Goal: Task Accomplishment & Management: Use online tool/utility

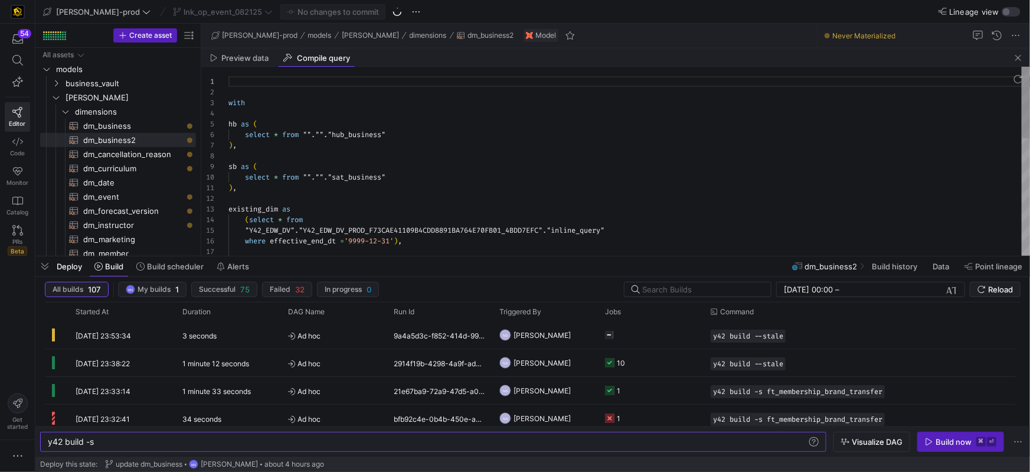
scroll to position [0, 46]
click at [106, 128] on span "dm_business​​​​​​​​​​" at bounding box center [132, 126] width 99 height 14
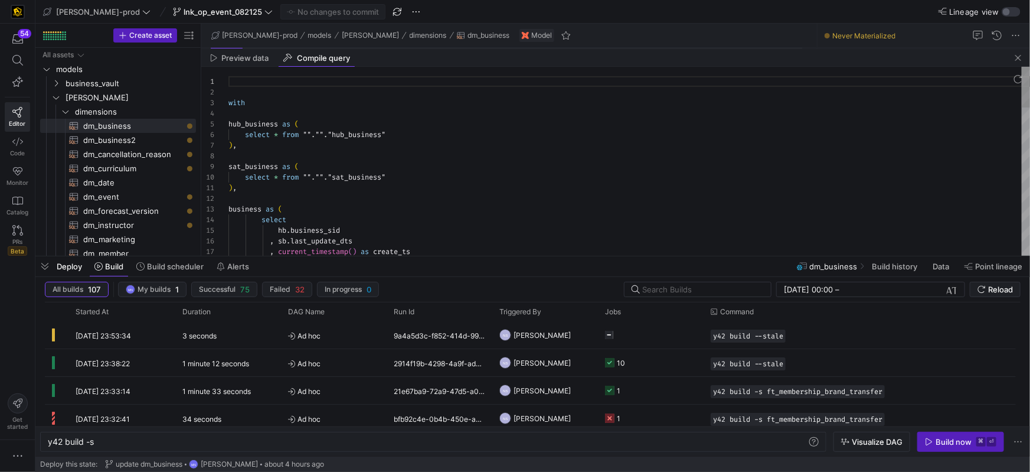
scroll to position [106, 0]
click at [1016, 58] on span "button" at bounding box center [1018, 58] width 14 height 14
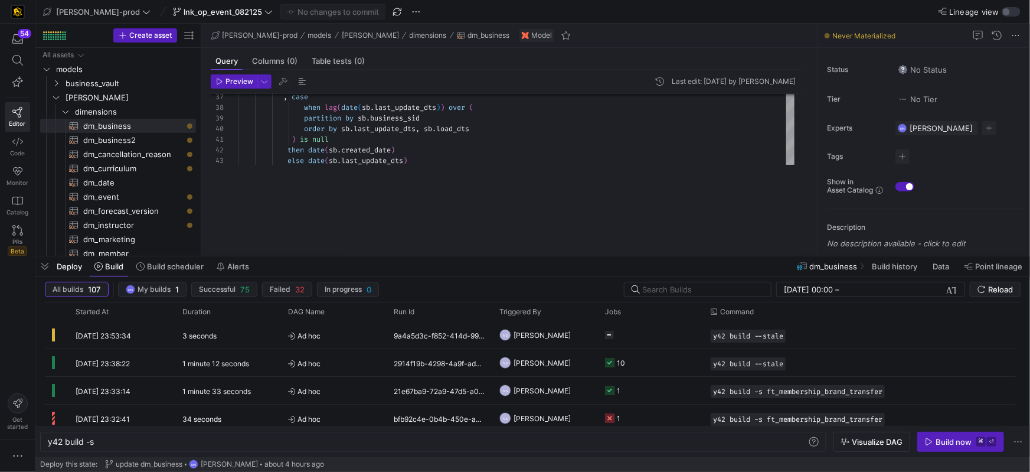
scroll to position [0, 0]
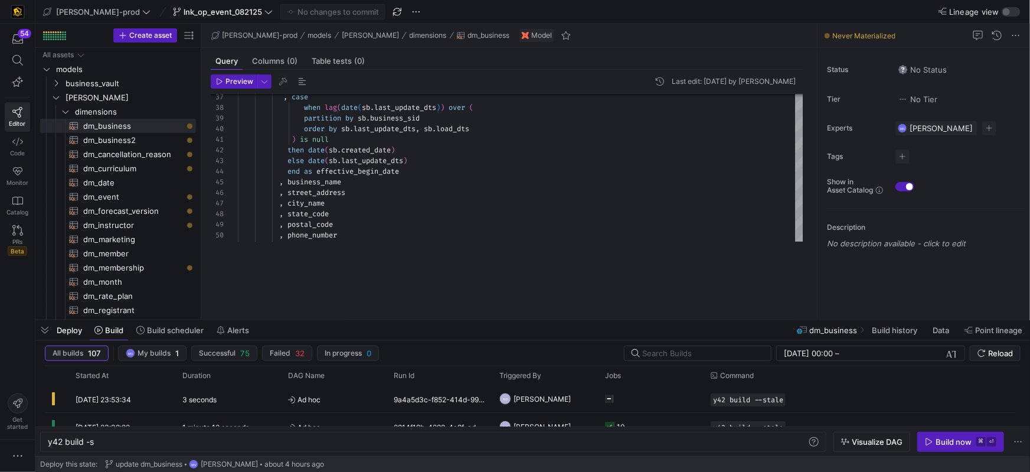
drag, startPoint x: 459, startPoint y: 261, endPoint x: 462, endPoint y: 315, distance: 53.8
click at [462, 322] on div at bounding box center [532, 320] width 994 height 5
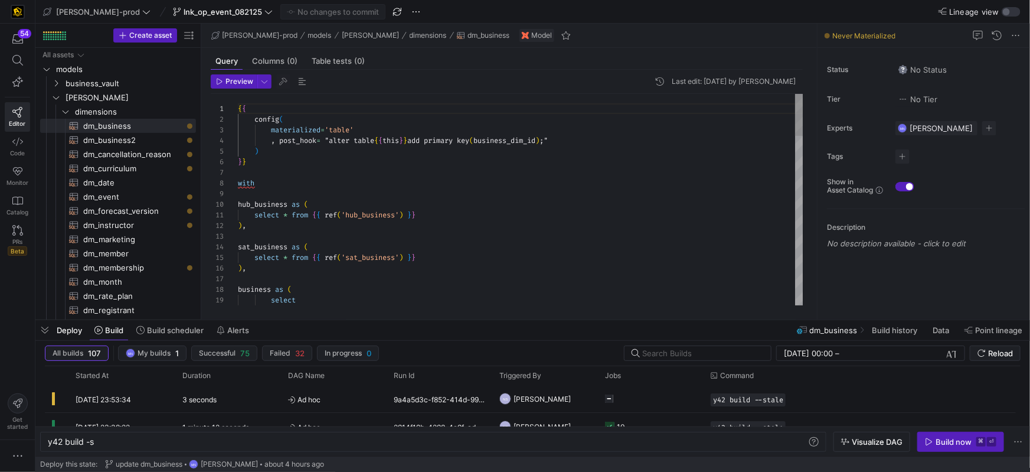
scroll to position [106, 0]
click at [342, 168] on div at bounding box center [520, 172] width 565 height 11
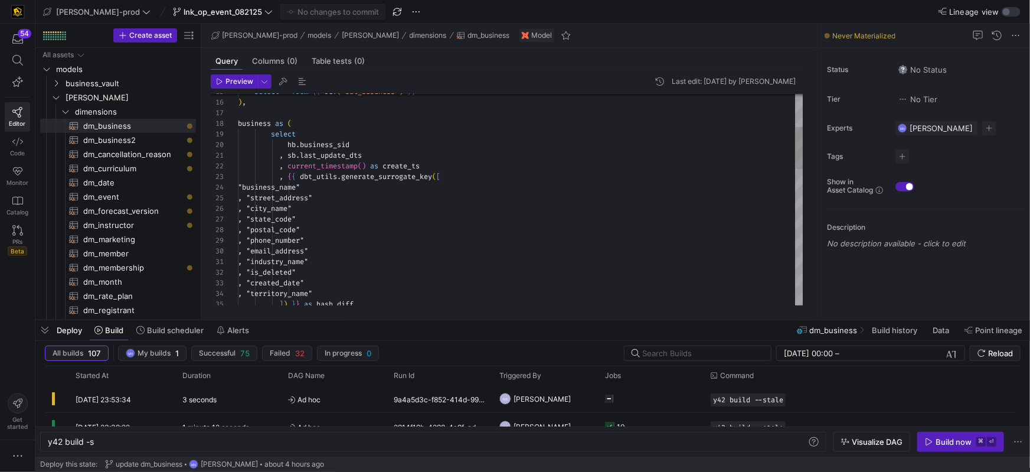
type textarea ", sb.last_update_dts , current_timestamp() as create_ts , {{ dbt_utils.generate…"
click at [532, 155] on div ") , business as ( select select * from { { ref ( 'sat_business' ) } } hb . busi…" at bounding box center [520, 458] width 565 height 1061
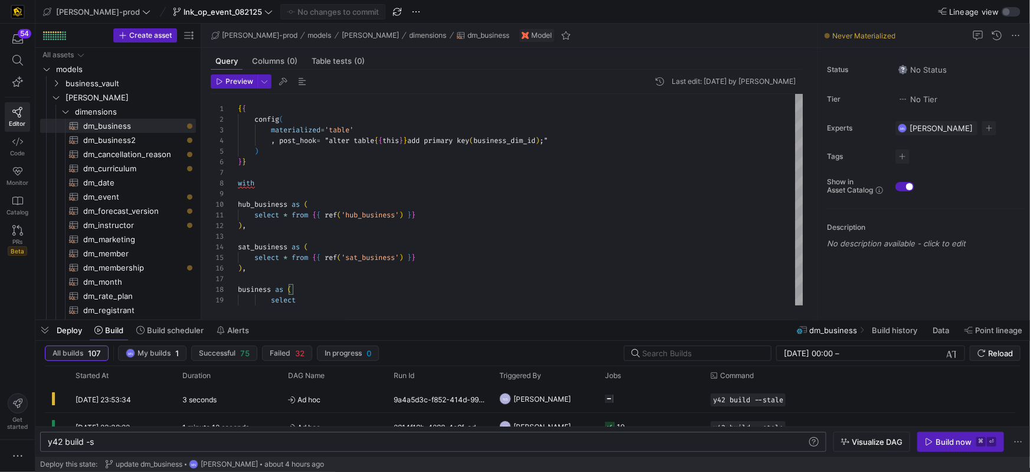
click at [120, 441] on div "y42 build -s" at bounding box center [428, 441] width 760 height 9
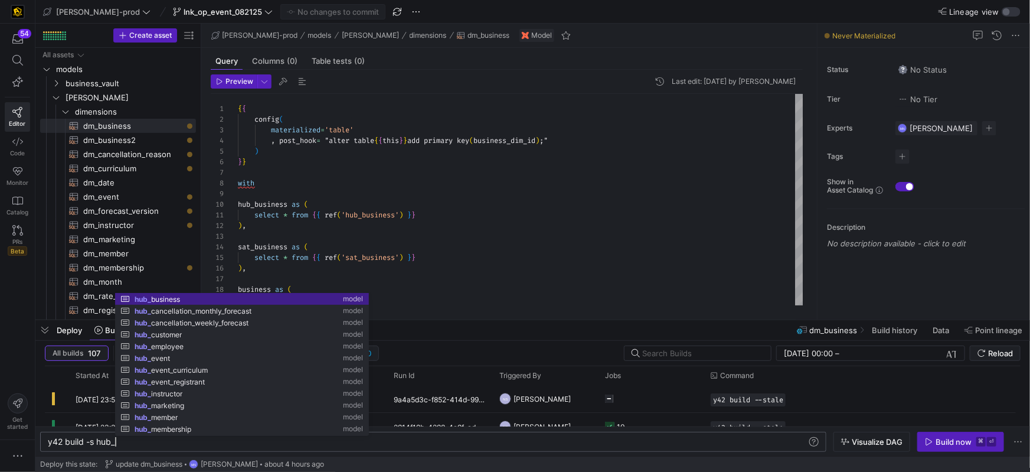
scroll to position [0, 101]
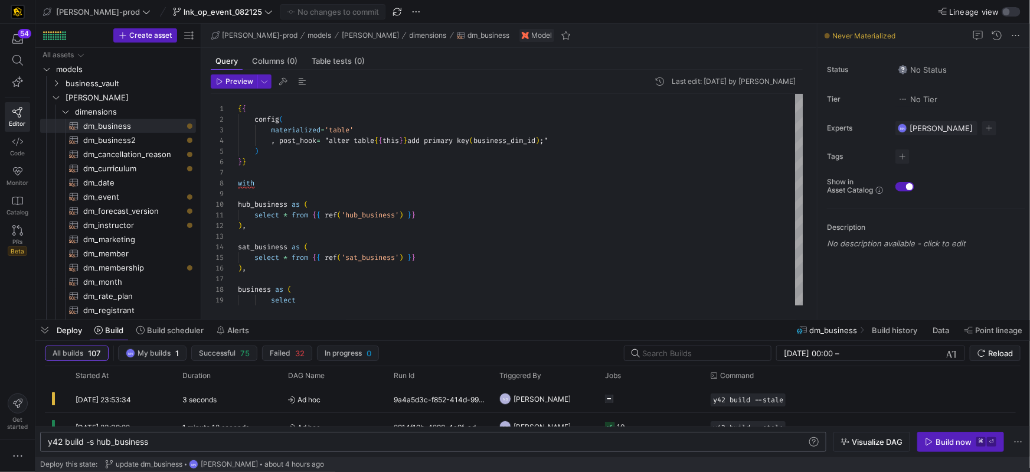
click at [941, 443] on div "Build now" at bounding box center [953, 441] width 36 height 9
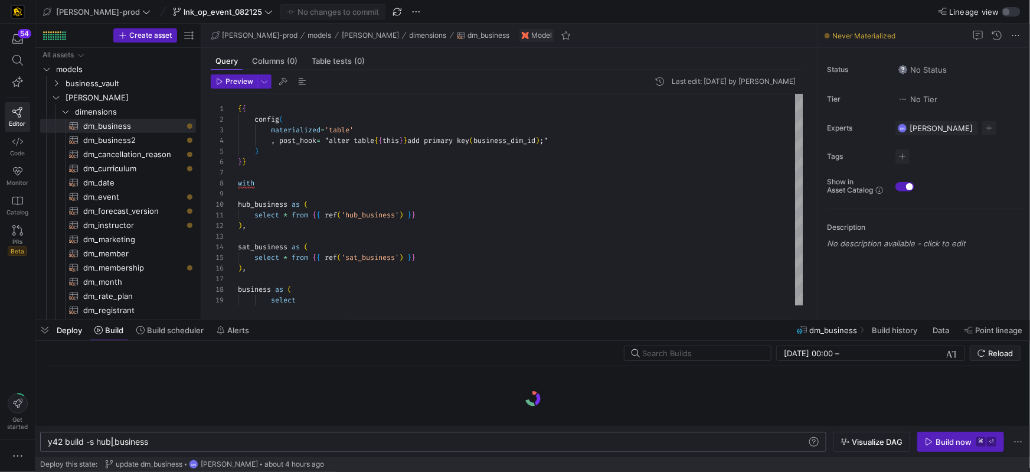
click at [113, 443] on span "y42 build -s hub_business" at bounding box center [98, 441] width 100 height 10
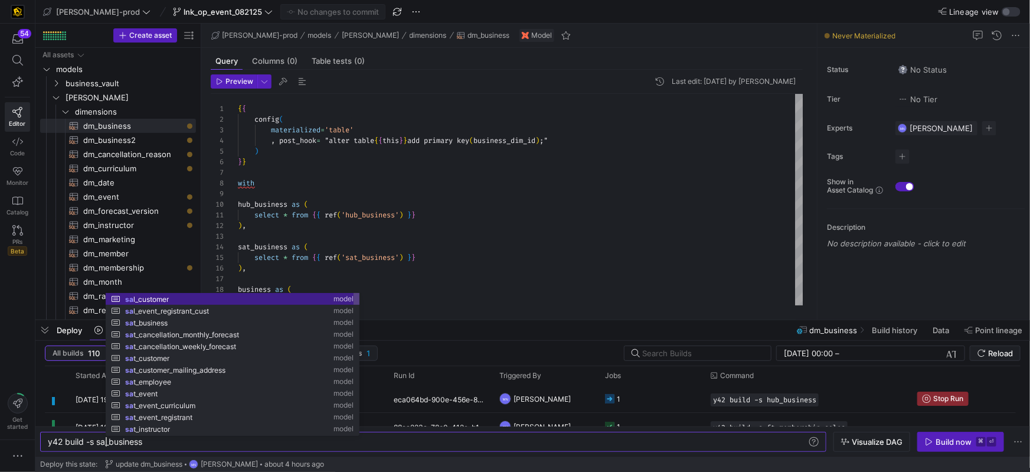
scroll to position [0, 61]
click at [292, 444] on div "y42 build -s sat_business" at bounding box center [428, 441] width 760 height 9
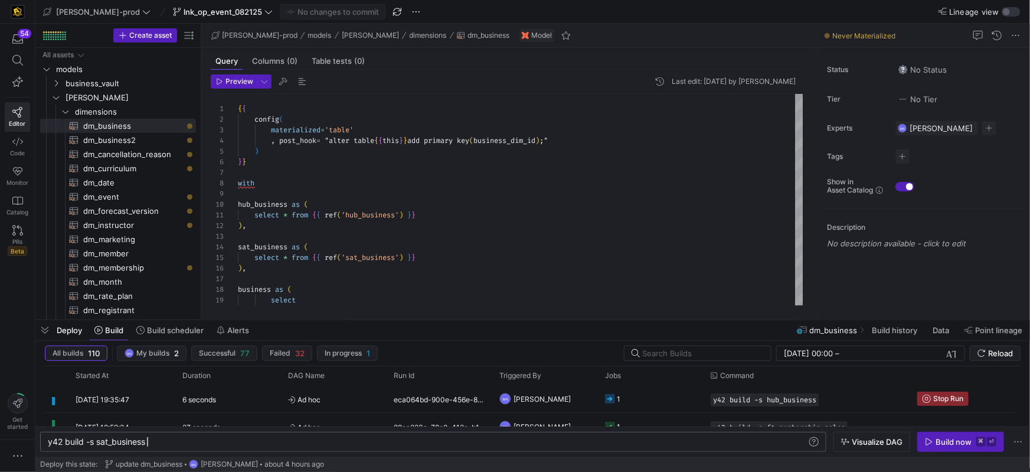
scroll to position [0, 99]
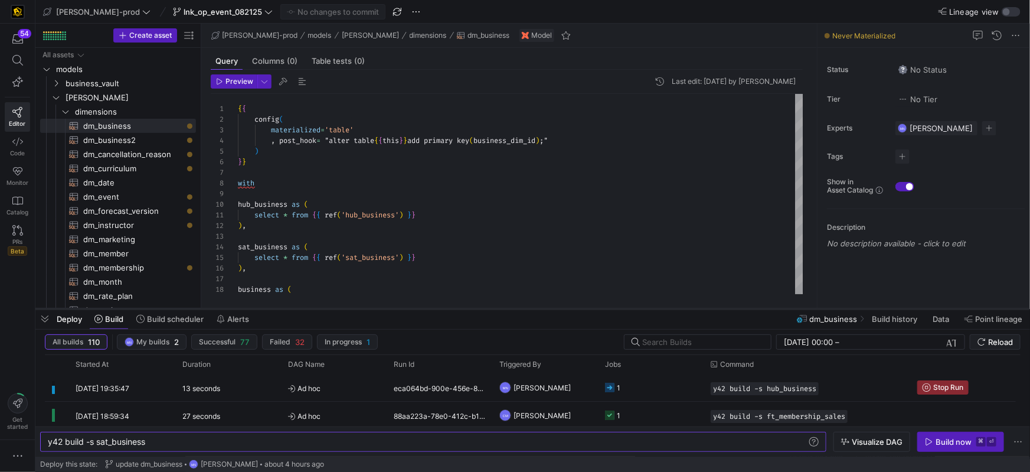
drag, startPoint x: 569, startPoint y: 320, endPoint x: 570, endPoint y: 309, distance: 11.2
click at [570, 308] on div at bounding box center [532, 308] width 994 height 5
type textarea "y42 build -s sat_business"
click at [940, 440] on div "Build now" at bounding box center [953, 441] width 36 height 9
click at [611, 414] on icon "Press SPACE to select this row." at bounding box center [609, 414] width 9 height 9
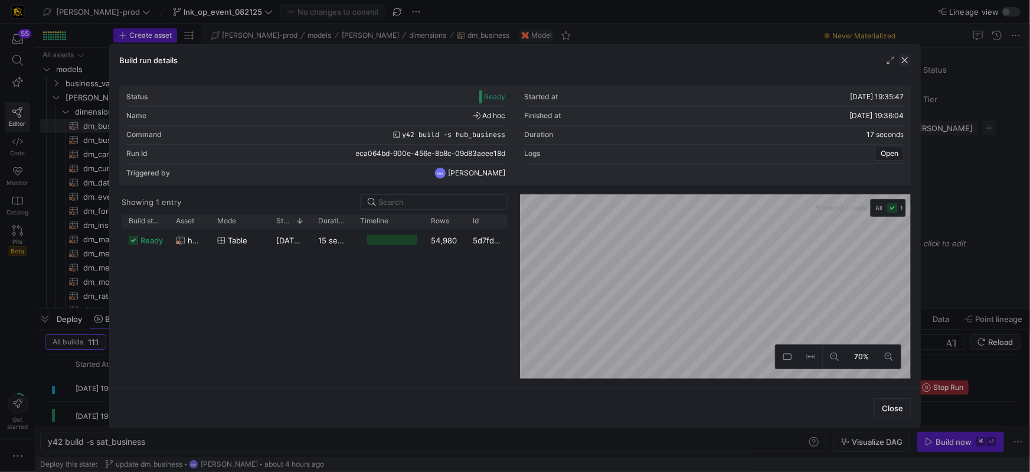
click at [902, 60] on span "button" at bounding box center [905, 60] width 12 height 12
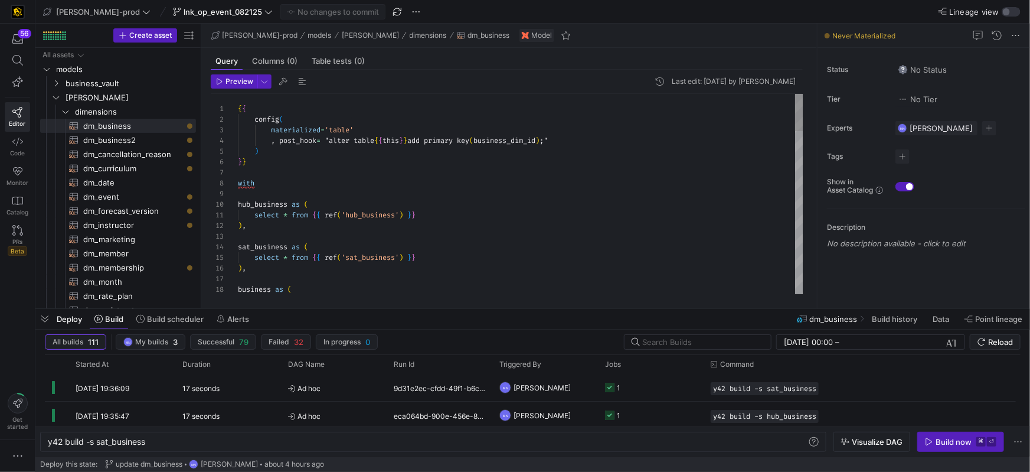
type textarea "{{ config( materialized='table' , post_hook= "alter table {{ this }} add primar…"
click at [451, 207] on div "hub_business as (" at bounding box center [520, 204] width 565 height 11
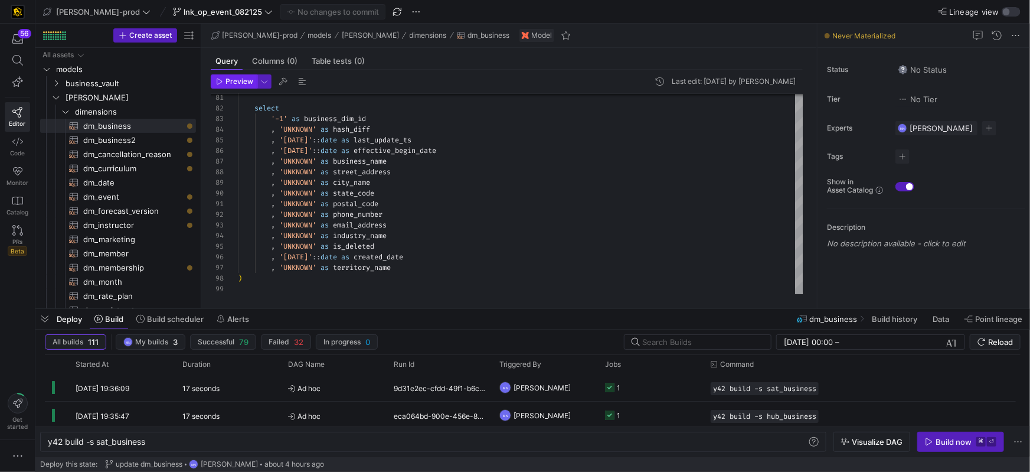
click at [237, 84] on span "Preview" at bounding box center [239, 81] width 28 height 8
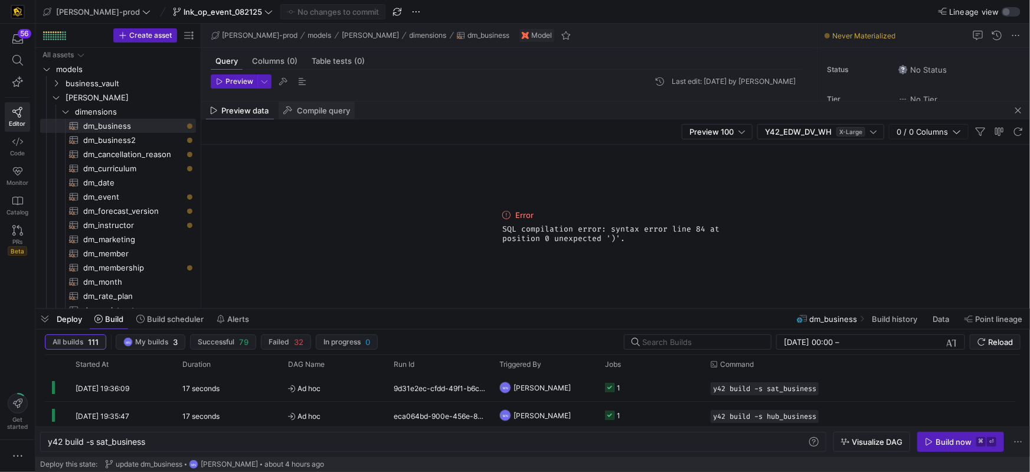
click at [329, 110] on span "Compile query" at bounding box center [323, 111] width 53 height 8
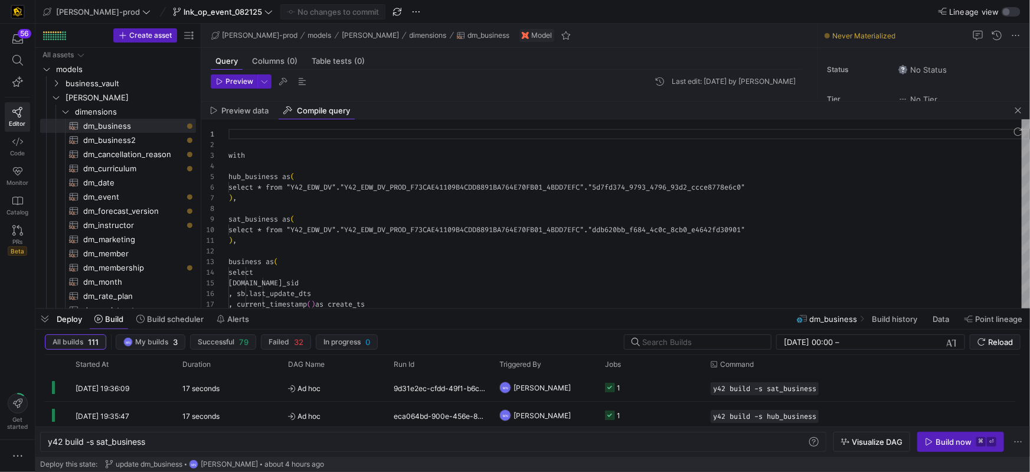
scroll to position [106, 0]
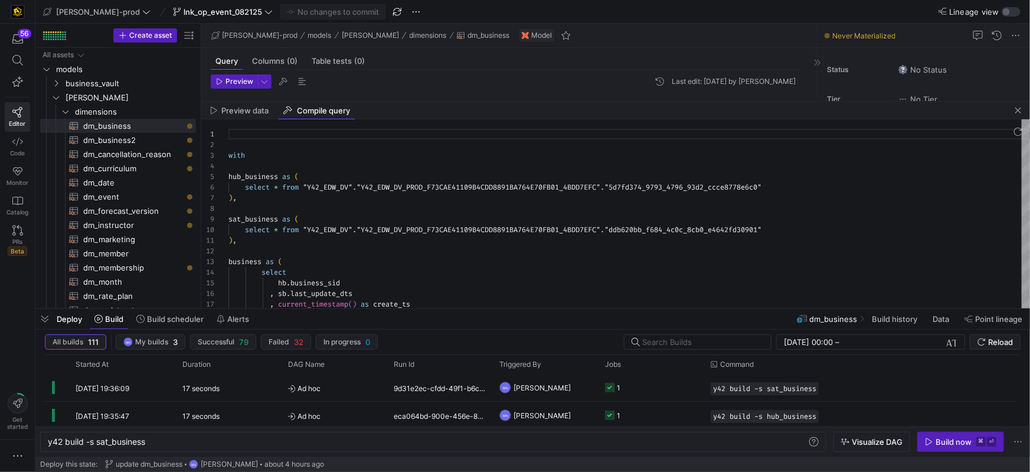
click at [1020, 111] on span "button" at bounding box center [1018, 110] width 14 height 14
